Goal: Task Accomplishment & Management: Use online tool/utility

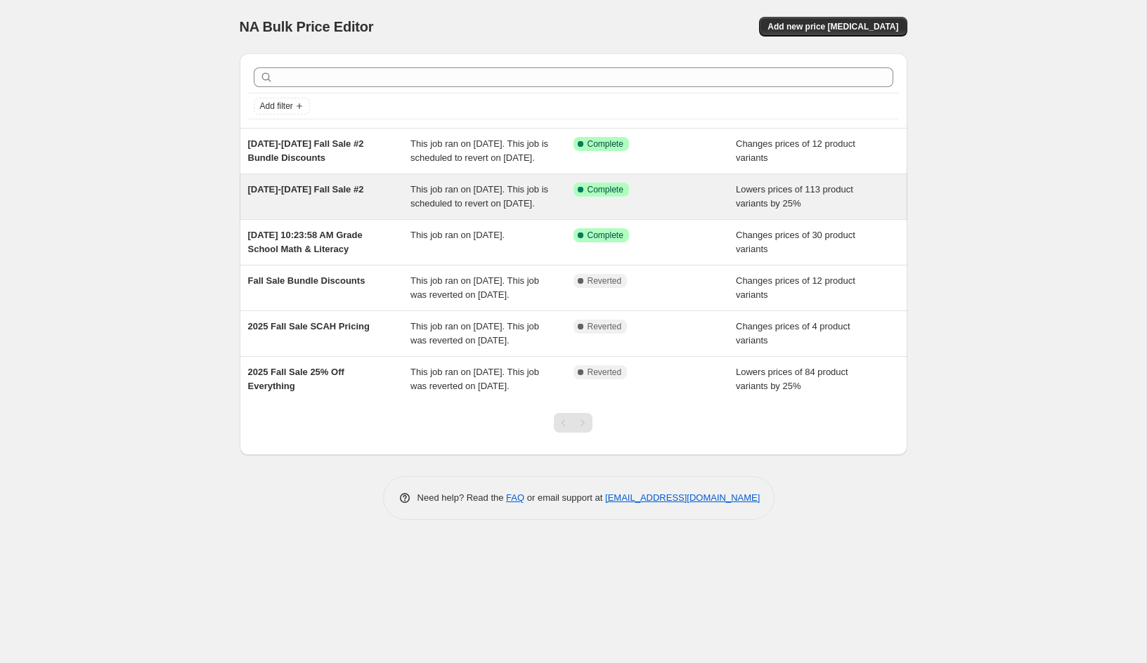
click at [450, 209] on span "This job ran on [DATE]. This job is scheduled to revert on [DATE]." at bounding box center [479, 196] width 138 height 25
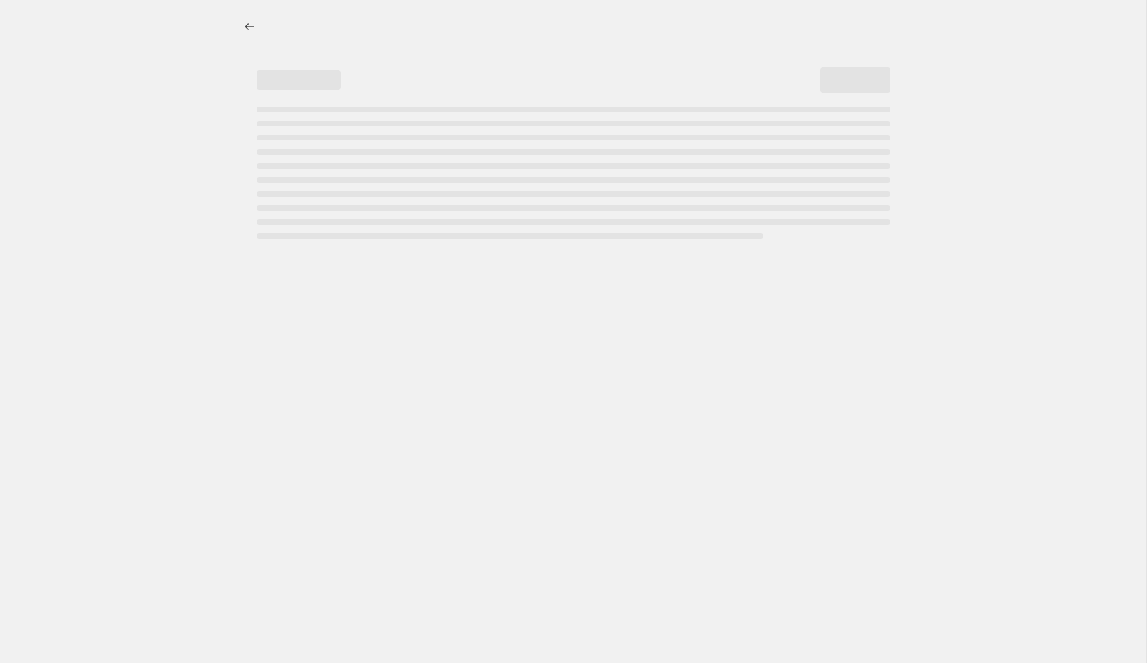
select select "percentage"
